Goal: Task Accomplishment & Management: Use online tool/utility

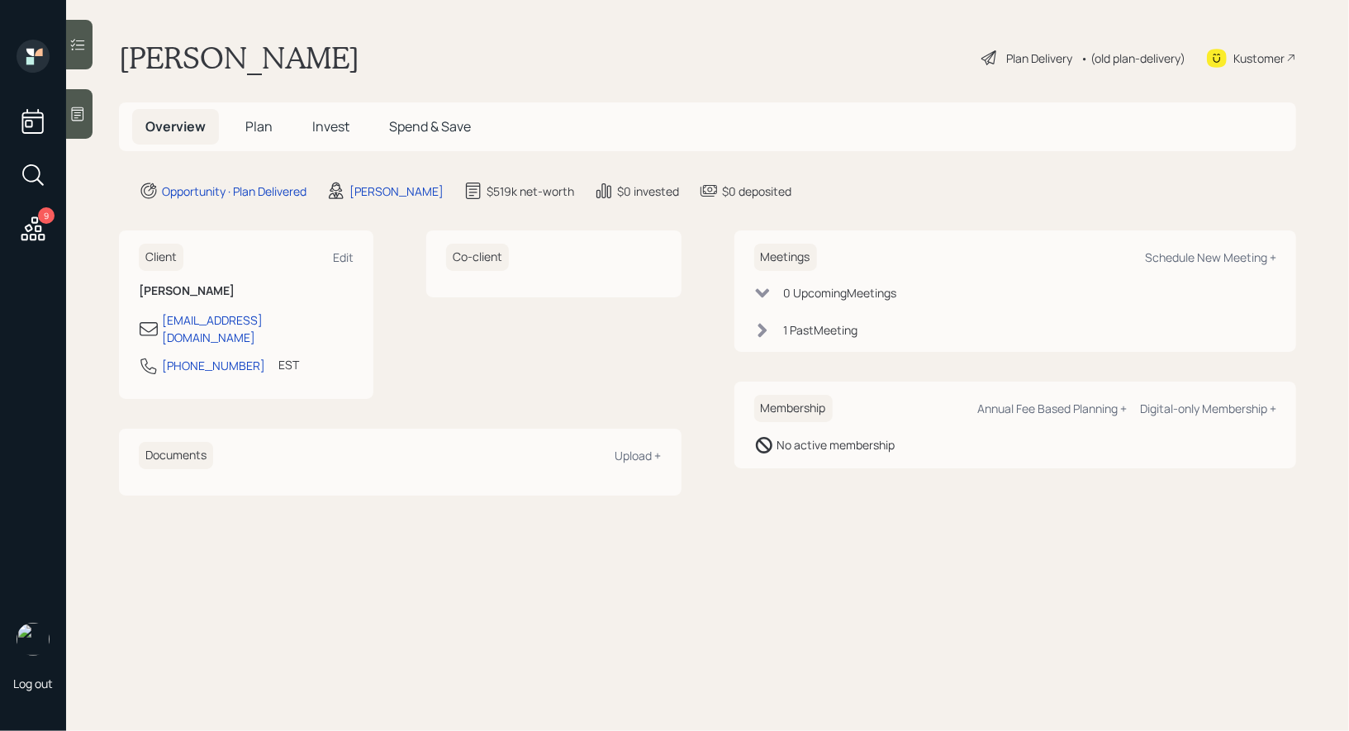
click at [991, 51] on icon at bounding box center [988, 57] width 15 height 15
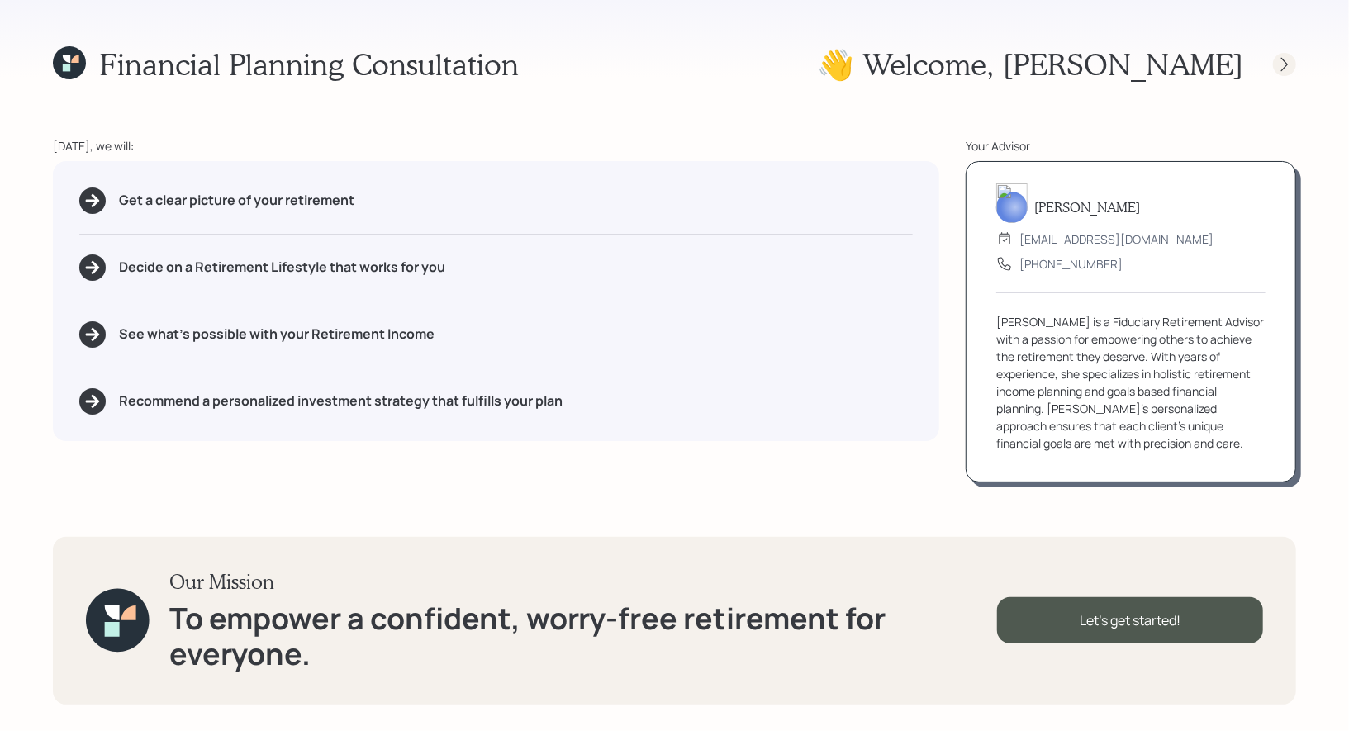
click at [1281, 64] on icon at bounding box center [1284, 64] width 17 height 17
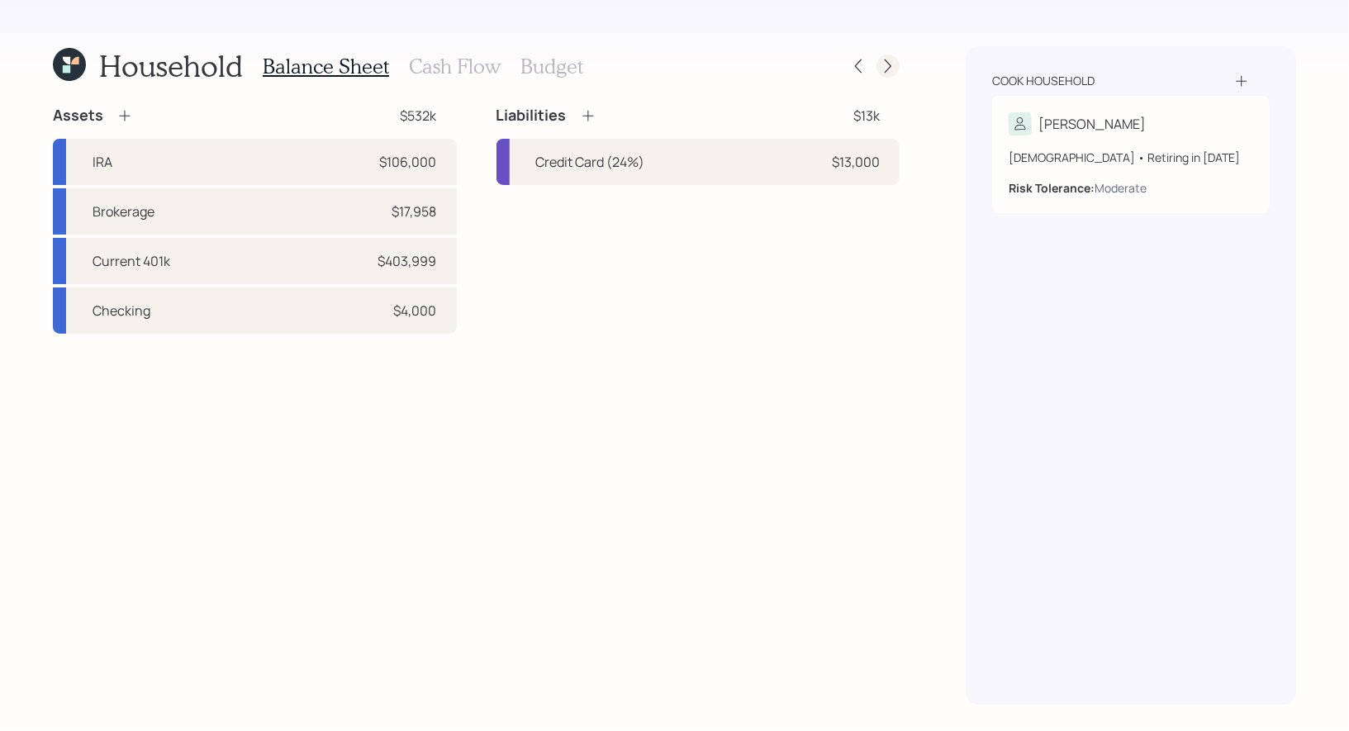
click at [891, 71] on icon at bounding box center [888, 66] width 17 height 17
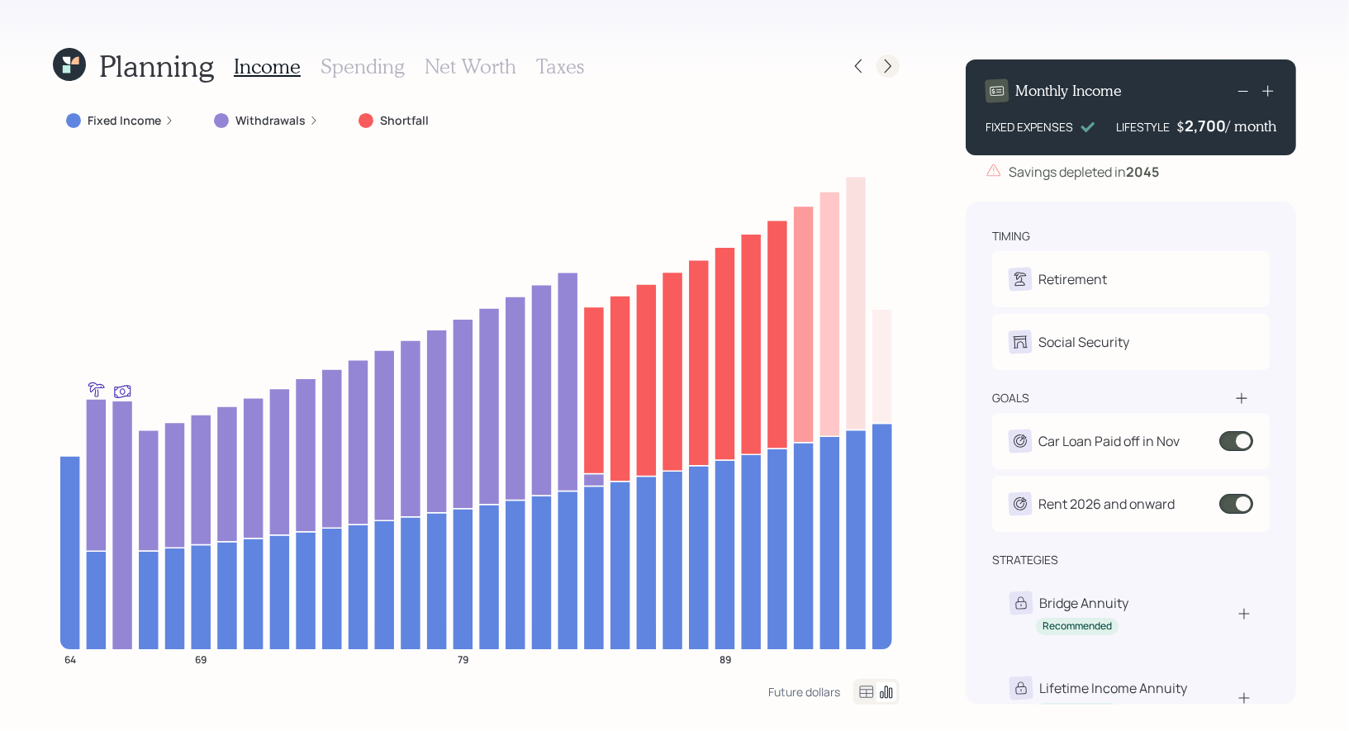
click at [889, 69] on icon at bounding box center [888, 66] width 7 height 14
